Goal: Information Seeking & Learning: Learn about a topic

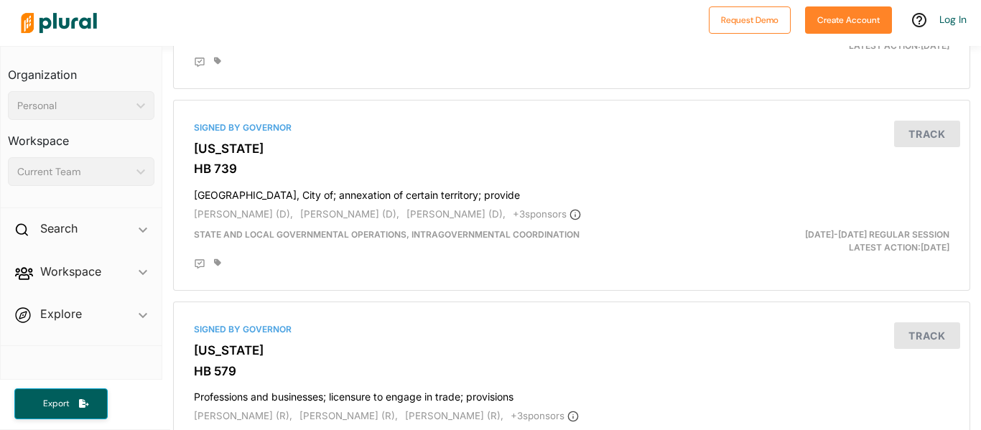
scroll to position [524, 0]
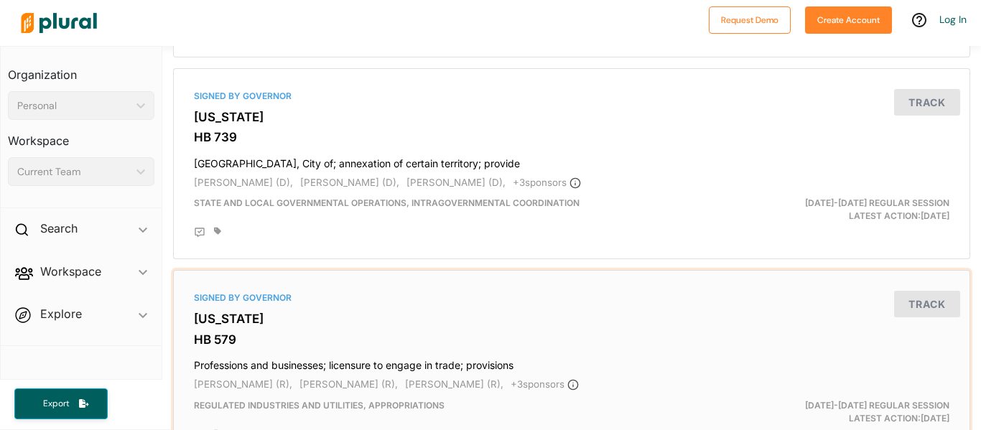
click at [642, 402] on div "Regulated Industries and Utilities, Appropriations" at bounding box center [442, 412] width 518 height 26
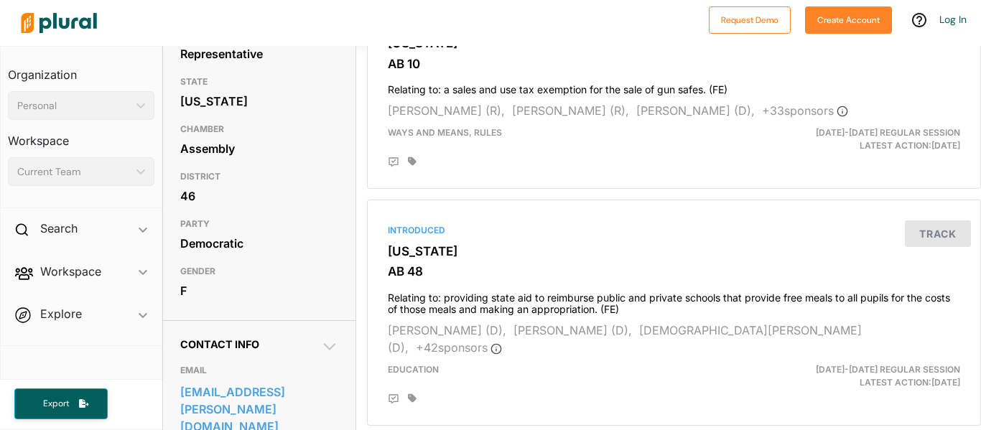
scroll to position [175, 0]
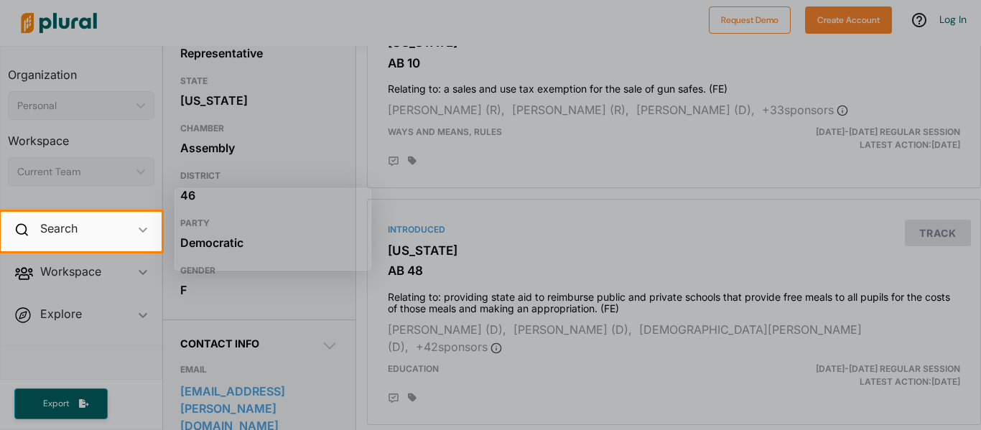
click at [386, 196] on div at bounding box center [490, 106] width 981 height 212
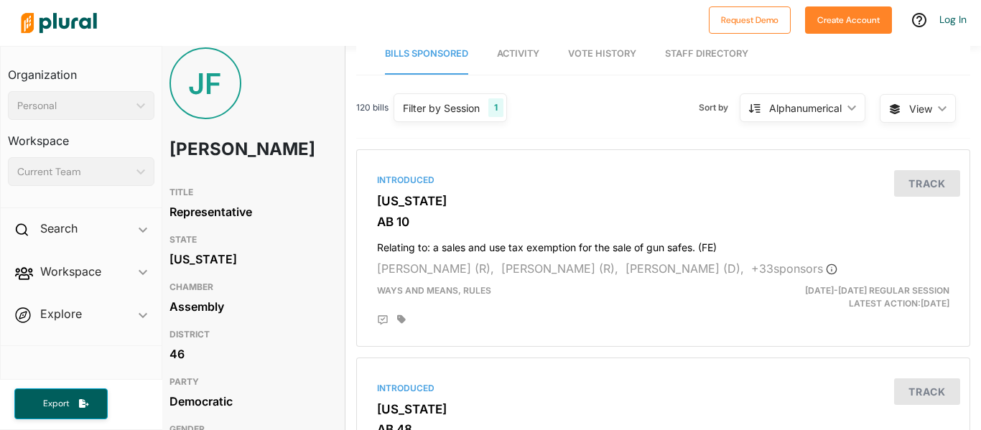
scroll to position [0, 11]
